Goal: Task Accomplishment & Management: Manage account settings

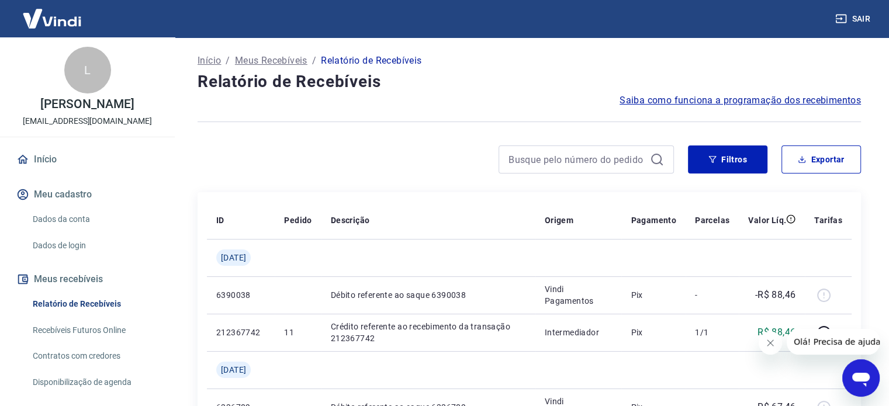
click at [856, 18] on button "Sair" at bounding box center [854, 19] width 42 height 22
